Goal: Find specific page/section: Find specific page/section

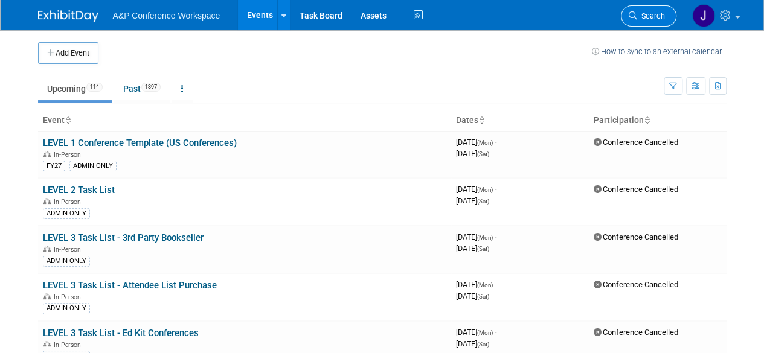
click at [651, 11] on span "Search" at bounding box center [651, 15] width 28 height 9
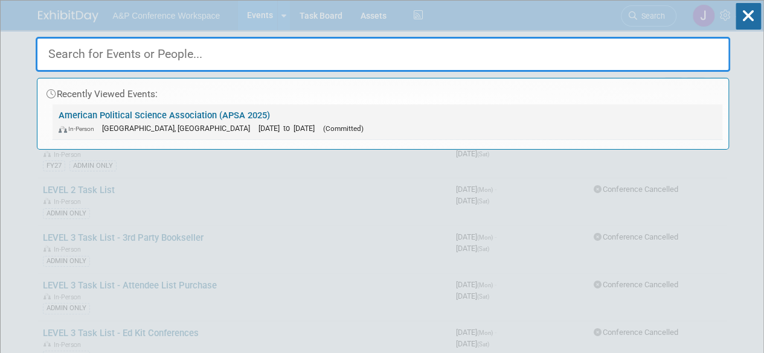
click at [112, 109] on link "American Political Science Association (APSA 2025) In-Person Vancouver, Canada …" at bounding box center [388, 122] width 670 height 35
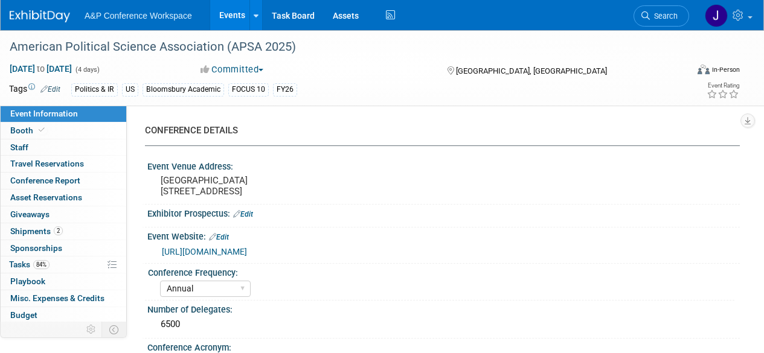
select select "Annual"
select select "Level 2"
select select "In-Person Booth"
select select "Politics & International Relations"
select select "Bloomsbury Academic"
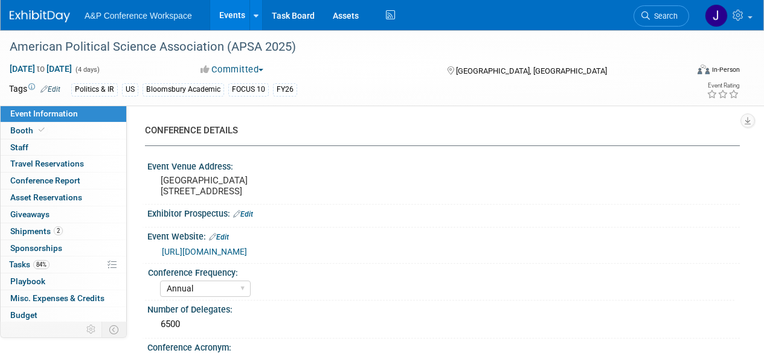
select select "[PERSON_NAME]"
select select "Networking/Commissioning"
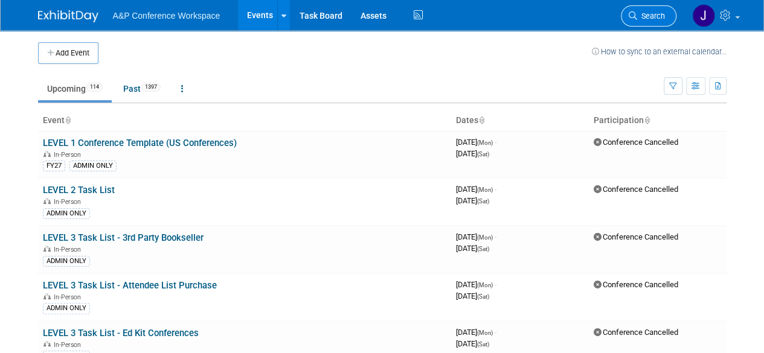
click at [643, 13] on span "Search" at bounding box center [651, 15] width 28 height 9
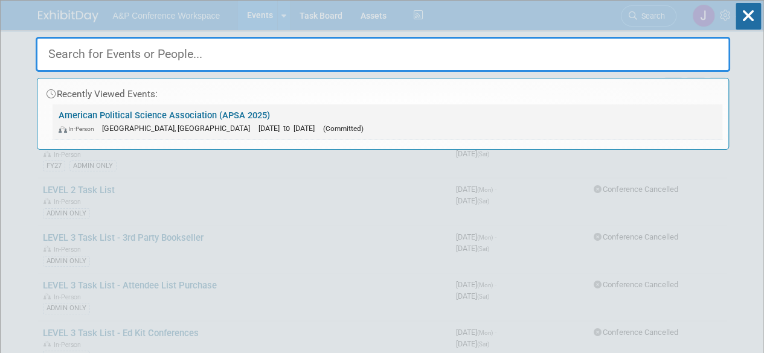
click at [135, 112] on link "American Political Science Association (APSA 2025) In-Person Vancouver, Canada …" at bounding box center [388, 122] width 670 height 35
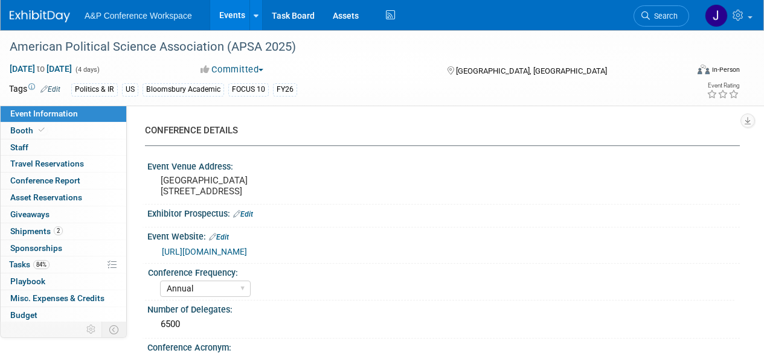
select select "Annual"
select select "Level 2"
select select "In-Person Booth"
select select "Politics & International Relations"
select select "Bloomsbury Academic"
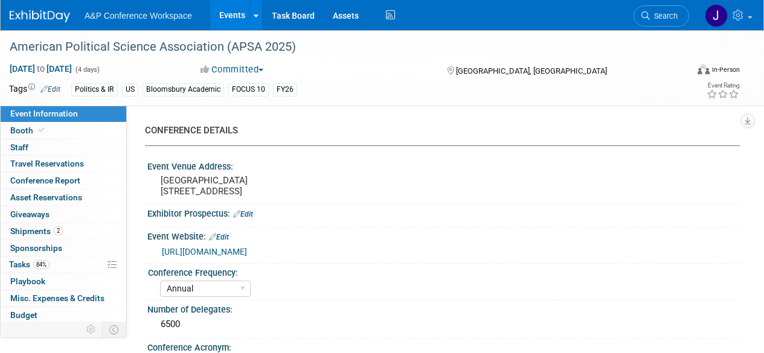
select select "[PERSON_NAME]"
select select "Ami Reitmeier"
select select "Networking/Commissioning"
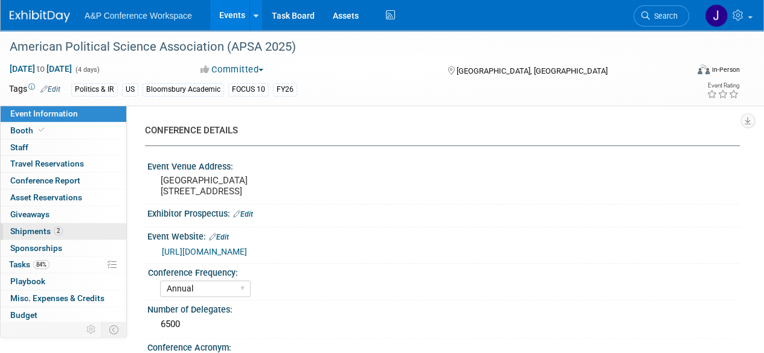
click at [41, 230] on span "Shipments 2" at bounding box center [36, 232] width 53 height 10
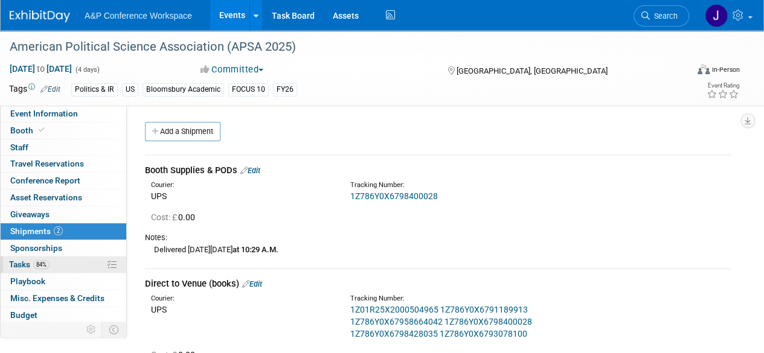
click at [13, 262] on span "Tasks 84%" at bounding box center [29, 265] width 40 height 10
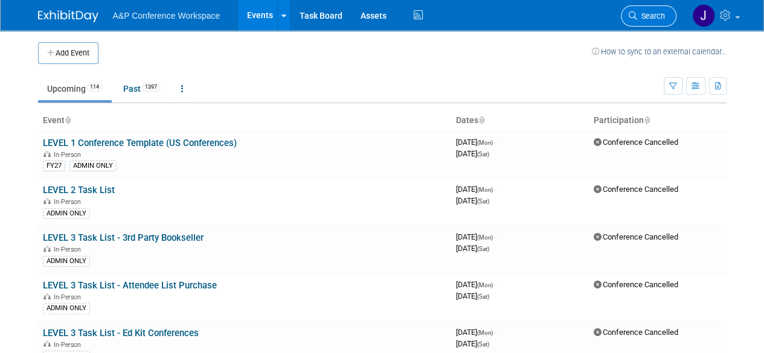
click at [644, 15] on span "Search" at bounding box center [651, 15] width 28 height 9
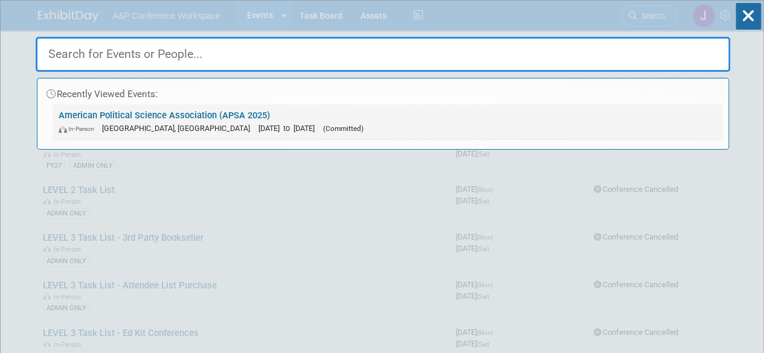
click at [108, 115] on link "American Political Science Association (APSA 2025) In-Person [GEOGRAPHIC_DATA],…" at bounding box center [388, 122] width 670 height 35
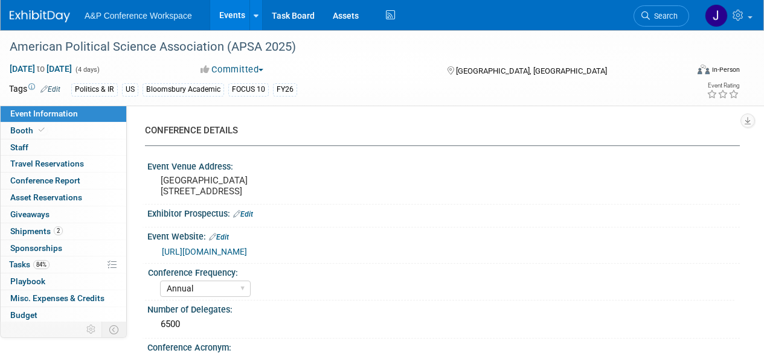
select select "Annual"
select select "Level 2"
select select "In-Person Booth"
select select "Politics & International Relations"
select select "Bloomsbury Academic"
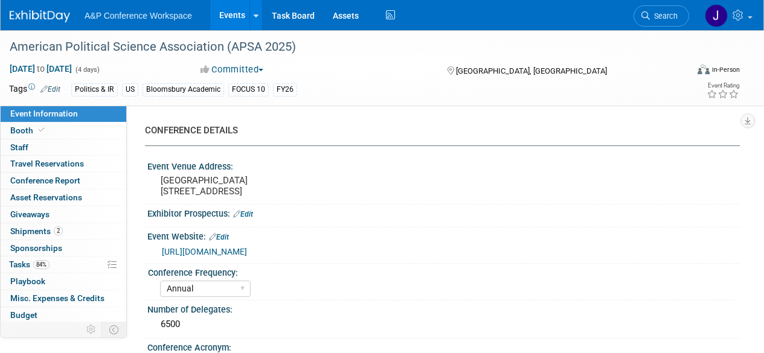
select select "[PERSON_NAME]"
select select "Networking/Commissioning"
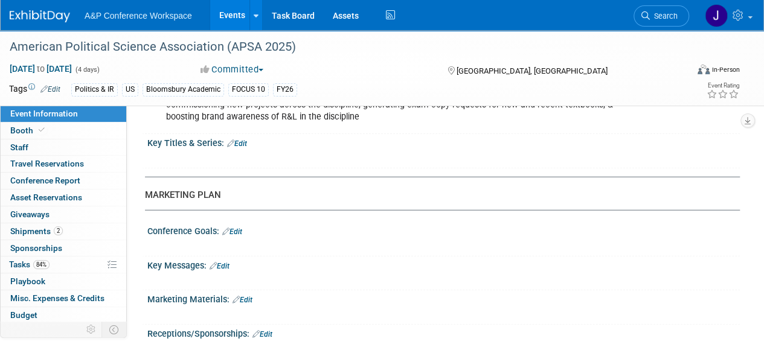
scroll to position [1458, 0]
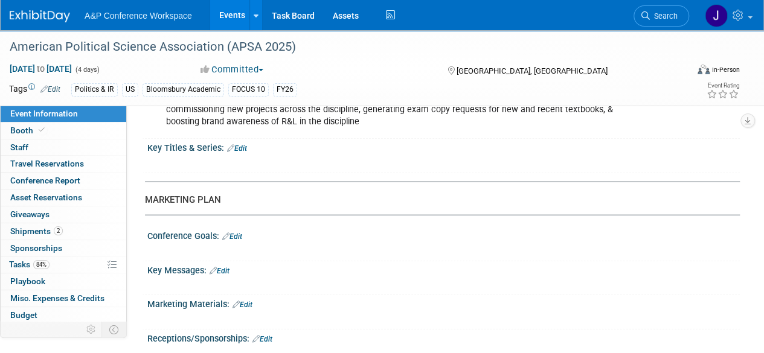
click at [236, 238] on link "Edit" at bounding box center [232, 237] width 20 height 8
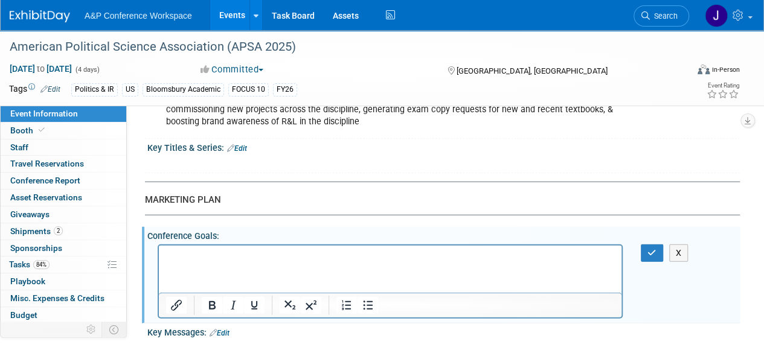
scroll to position [0, 0]
click at [672, 251] on button "X" at bounding box center [678, 254] width 19 height 18
